Goal: Task Accomplishment & Management: Manage account settings

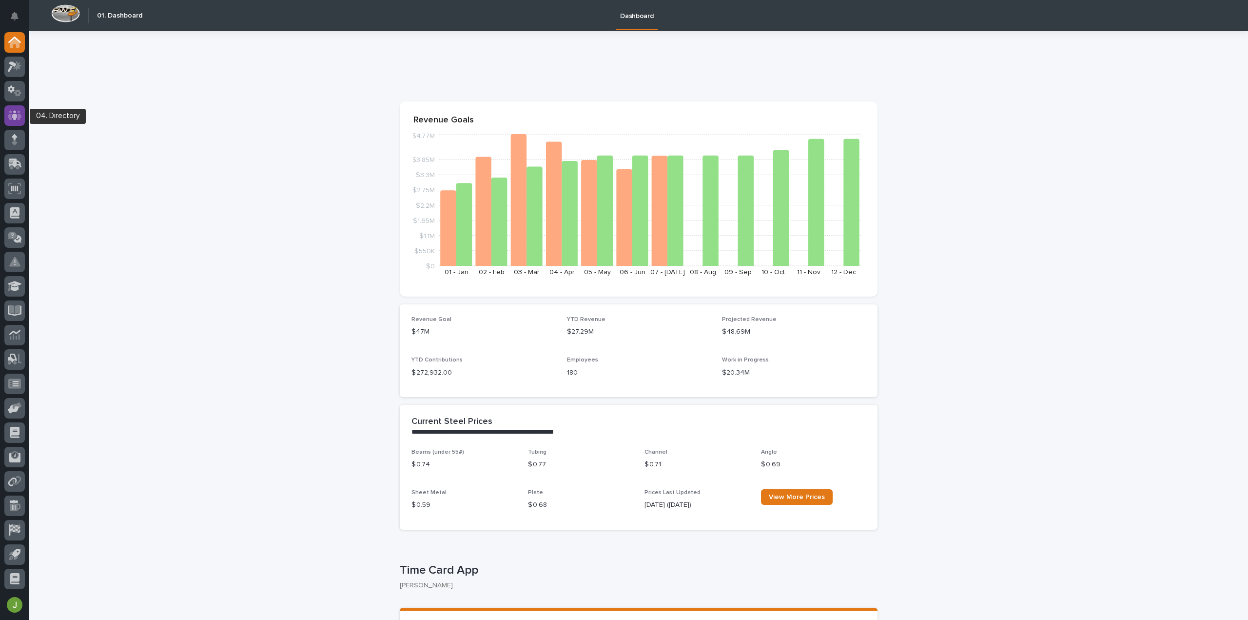
click at [18, 108] on div at bounding box center [14, 115] width 20 height 20
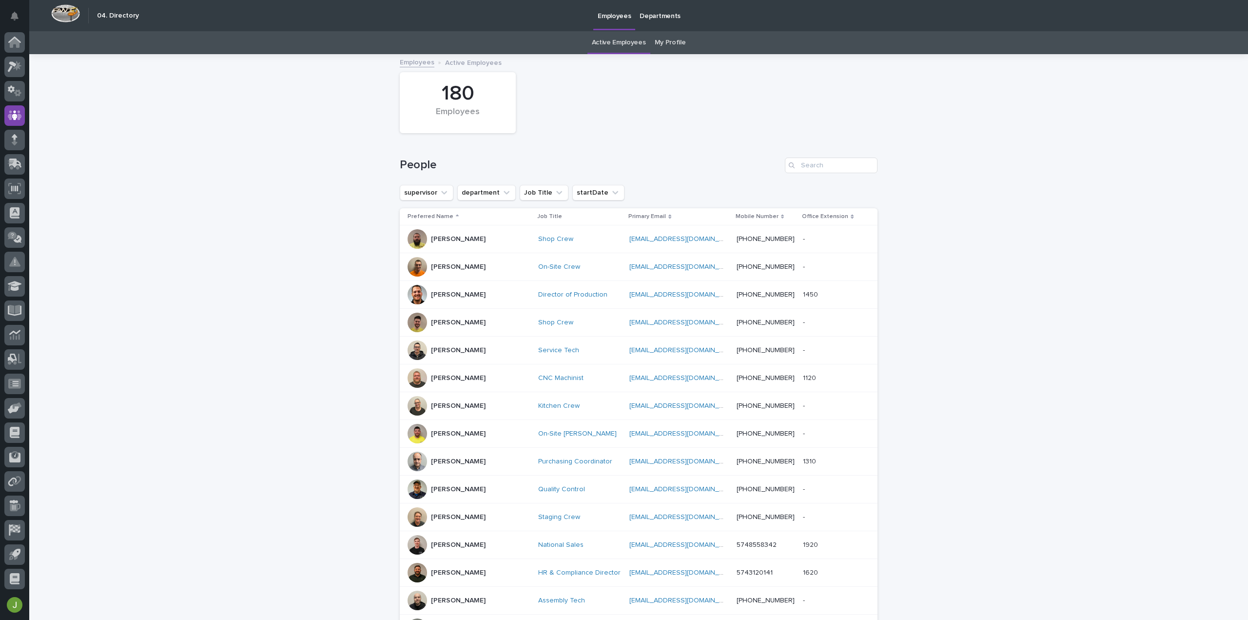
click at [671, 44] on link "My Profile" at bounding box center [670, 42] width 31 height 23
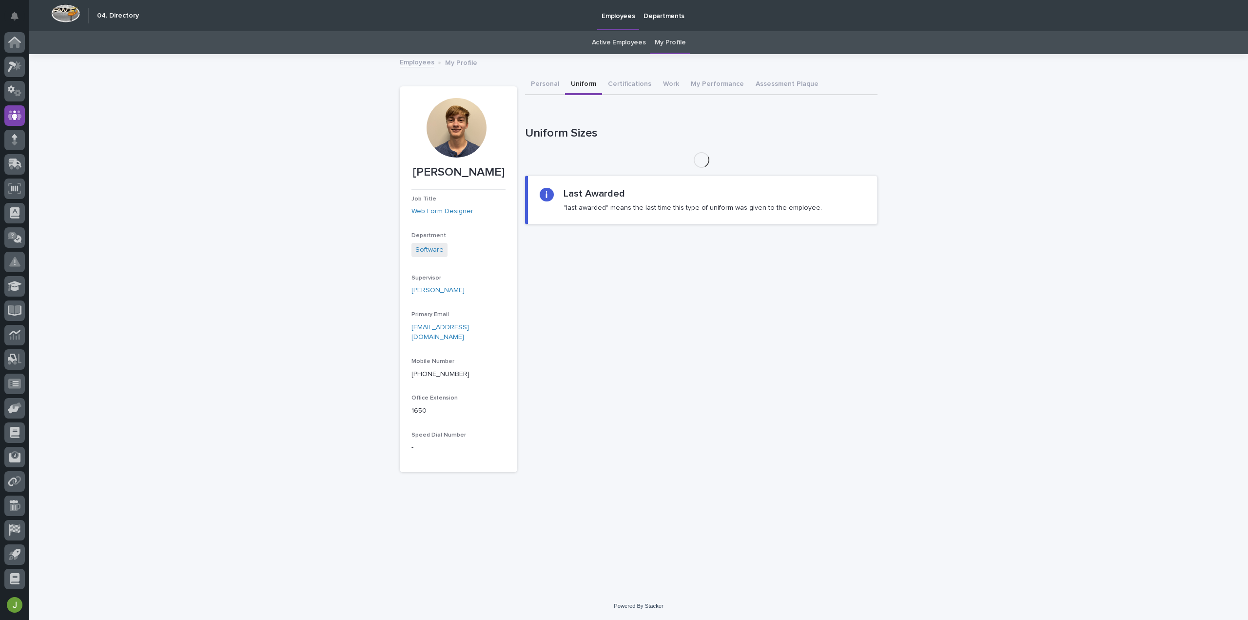
click at [573, 83] on button "Uniform" at bounding box center [583, 85] width 37 height 20
click at [628, 82] on button "Certifications" at bounding box center [629, 85] width 55 height 20
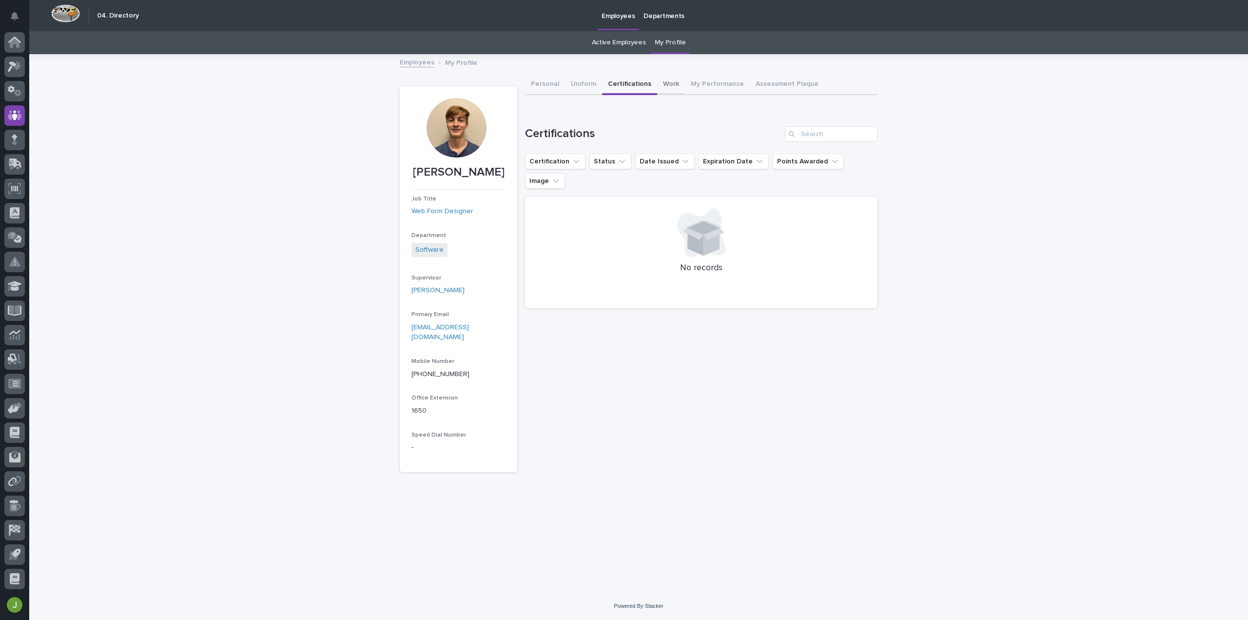
click at [658, 80] on button "Work" at bounding box center [671, 85] width 28 height 20
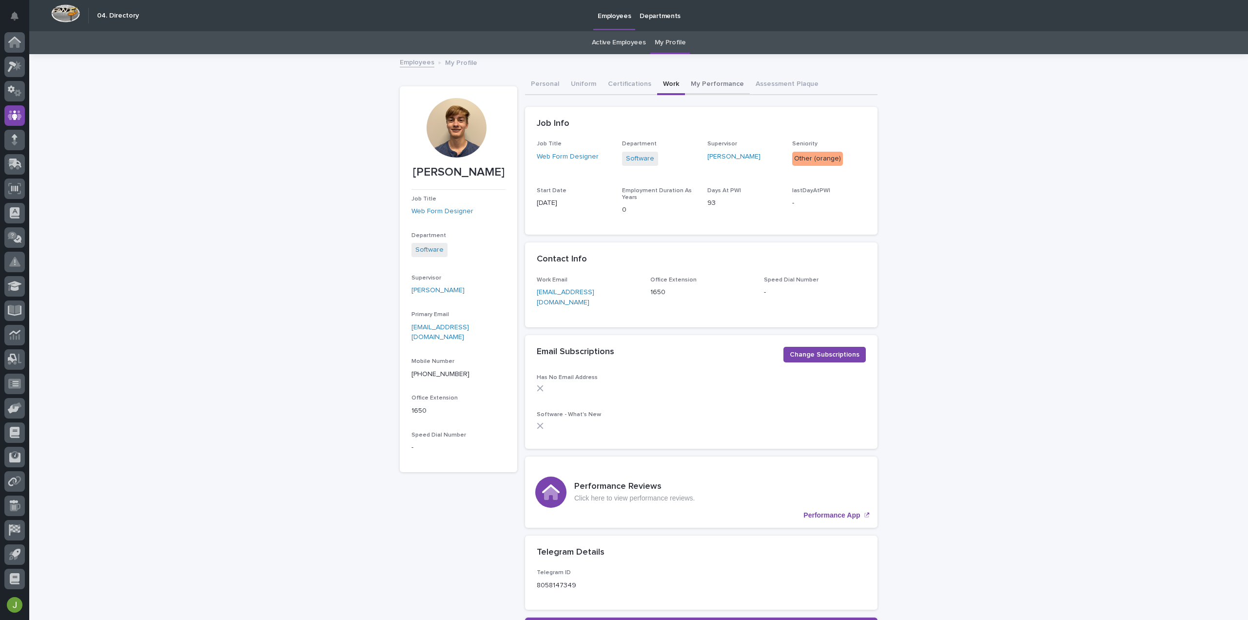
click at [702, 89] on button "My Performance" at bounding box center [717, 85] width 65 height 20
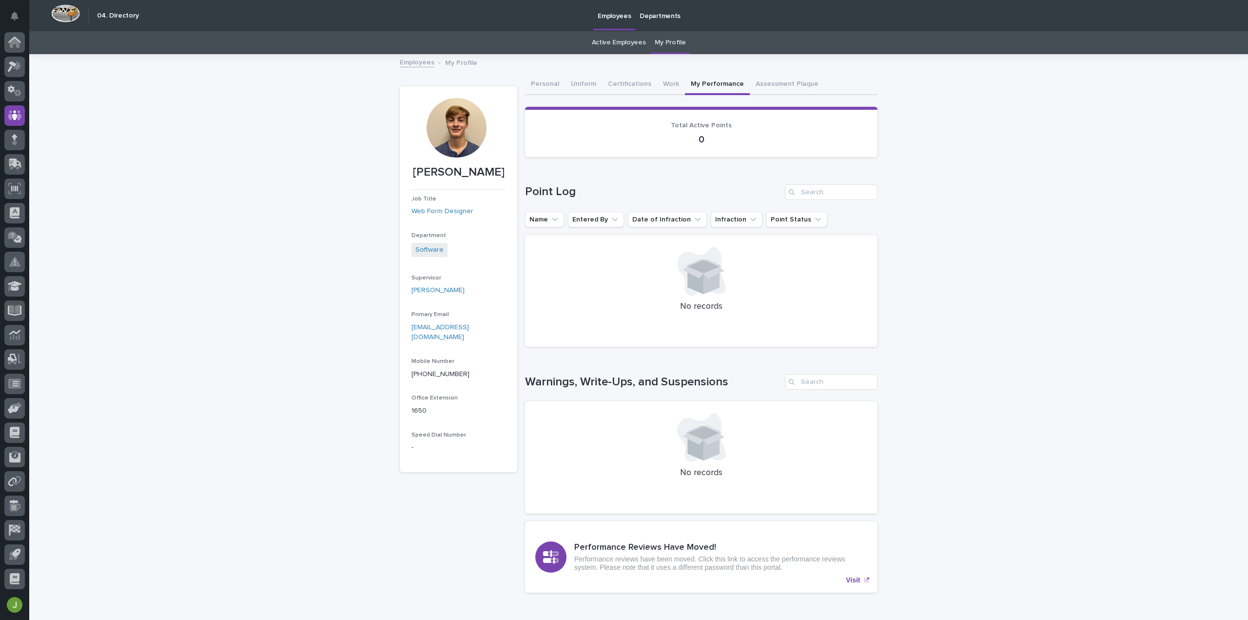
click at [773, 74] on div "Jon Miller Jon Miller Job Title Web Form Designer Department Software Superviso…" at bounding box center [639, 327] width 478 height 545
click at [775, 93] on button "Assessment Plaque" at bounding box center [787, 85] width 75 height 20
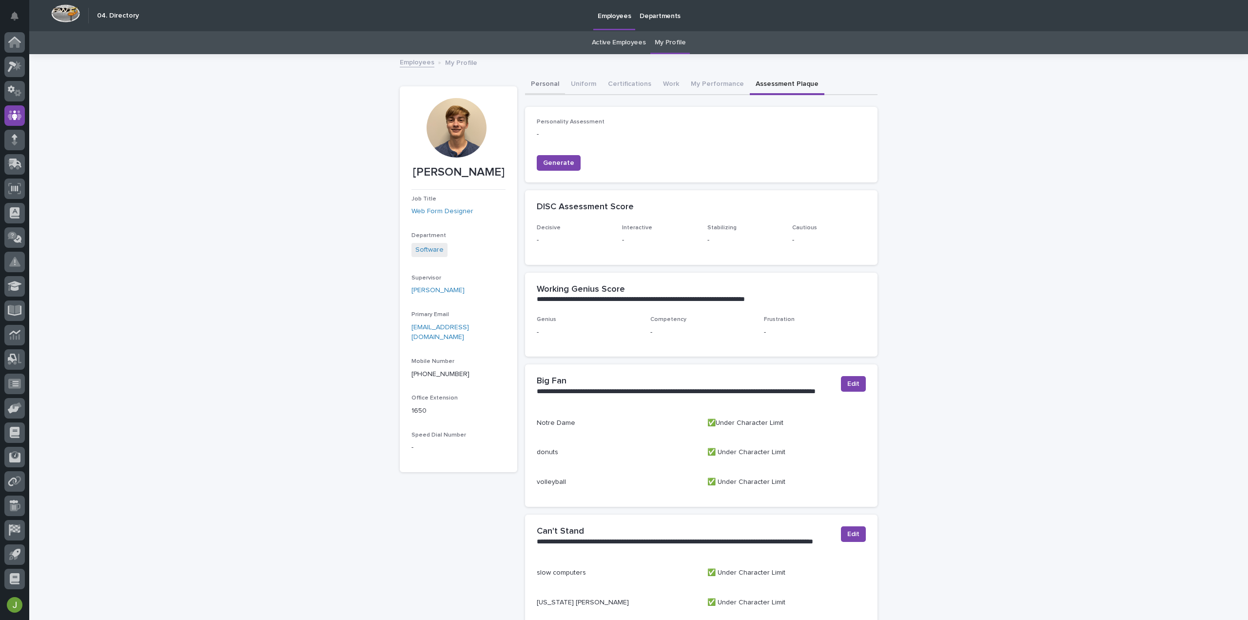
click at [547, 86] on button "Personal" at bounding box center [545, 85] width 40 height 20
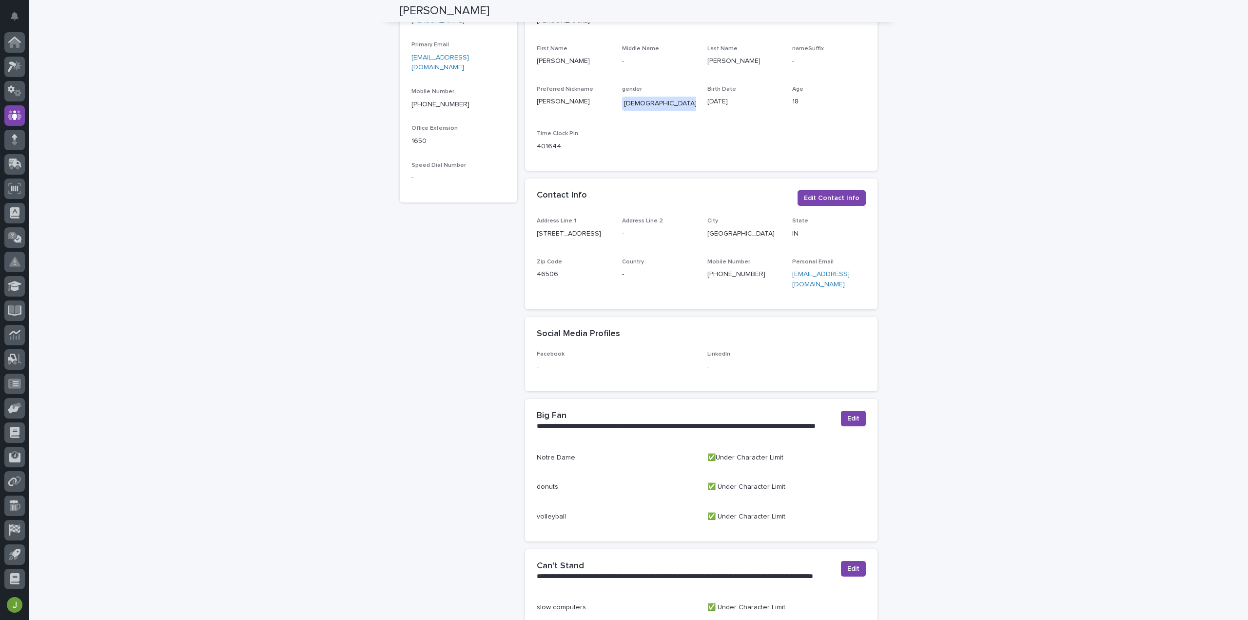
scroll to position [269, 0]
click at [12, 51] on div at bounding box center [14, 42] width 20 height 20
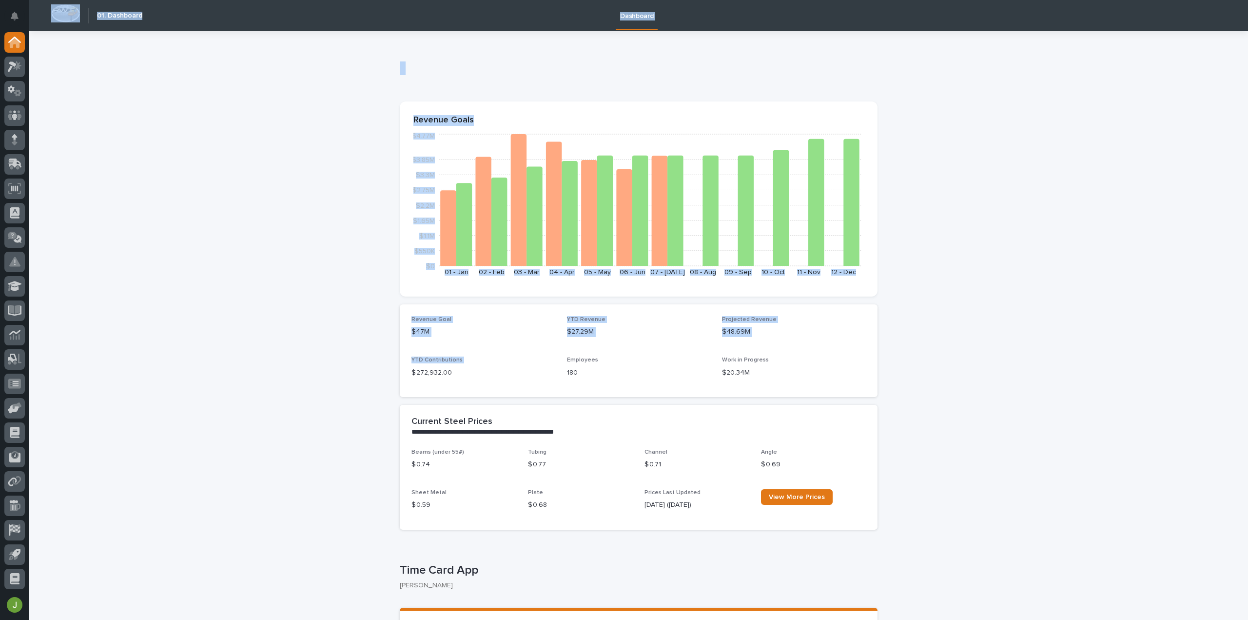
drag, startPoint x: 15, startPoint y: 370, endPoint x: 78, endPoint y: 379, distance: 64.5
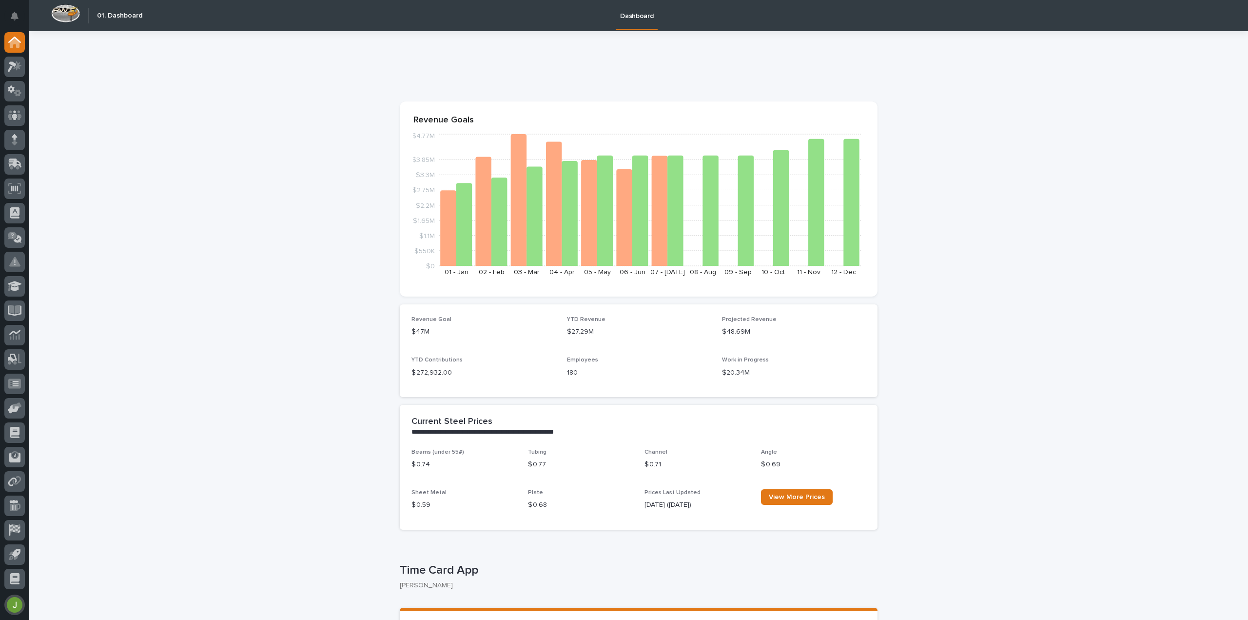
click at [10, 606] on button "button" at bounding box center [14, 604] width 20 height 20
click at [17, 14] on icon "Notifications" at bounding box center [15, 16] width 8 height 9
click at [405, 54] on div at bounding box center [639, 70] width 478 height 39
